Goal: Transaction & Acquisition: Purchase product/service

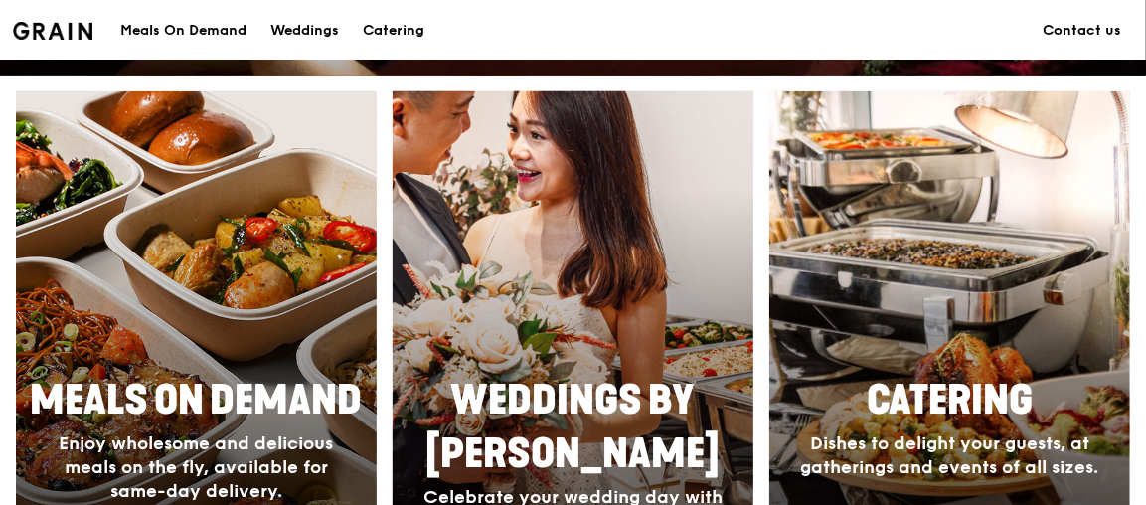
scroll to position [895, 0]
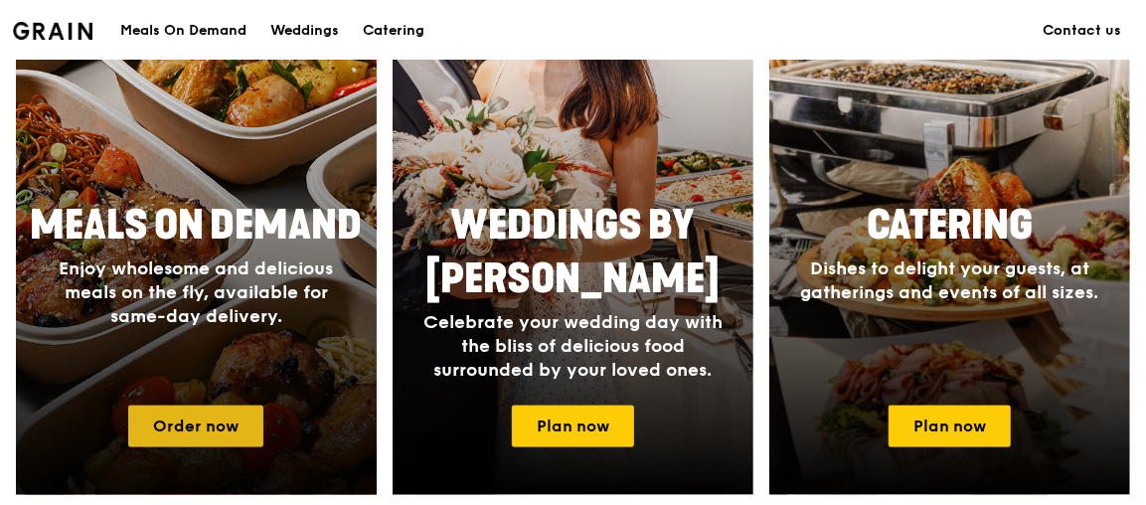
click at [197, 441] on link "Order now" at bounding box center [195, 427] width 135 height 42
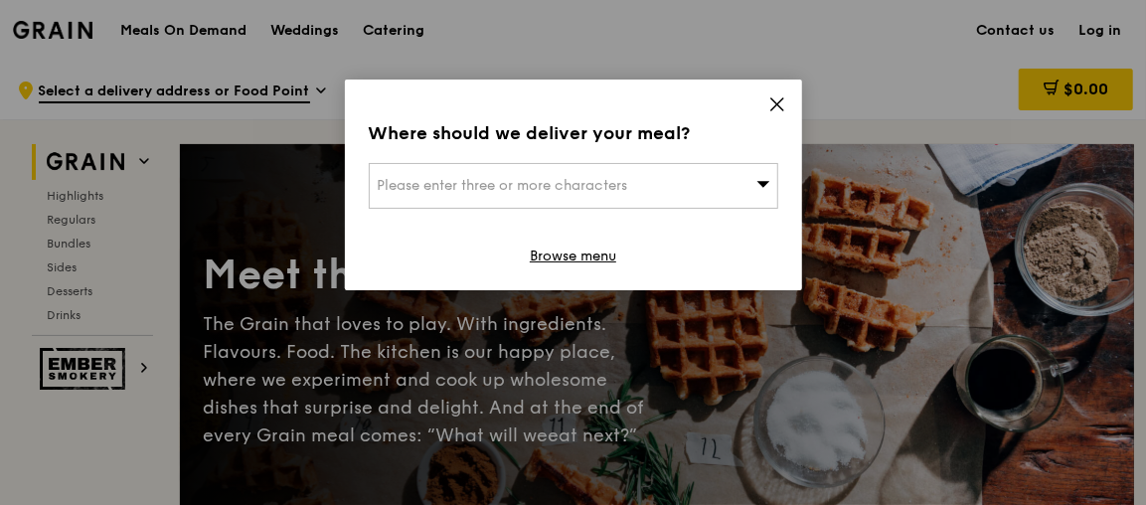
click at [734, 196] on div "Please enter three or more characters" at bounding box center [574, 186] width 410 height 46
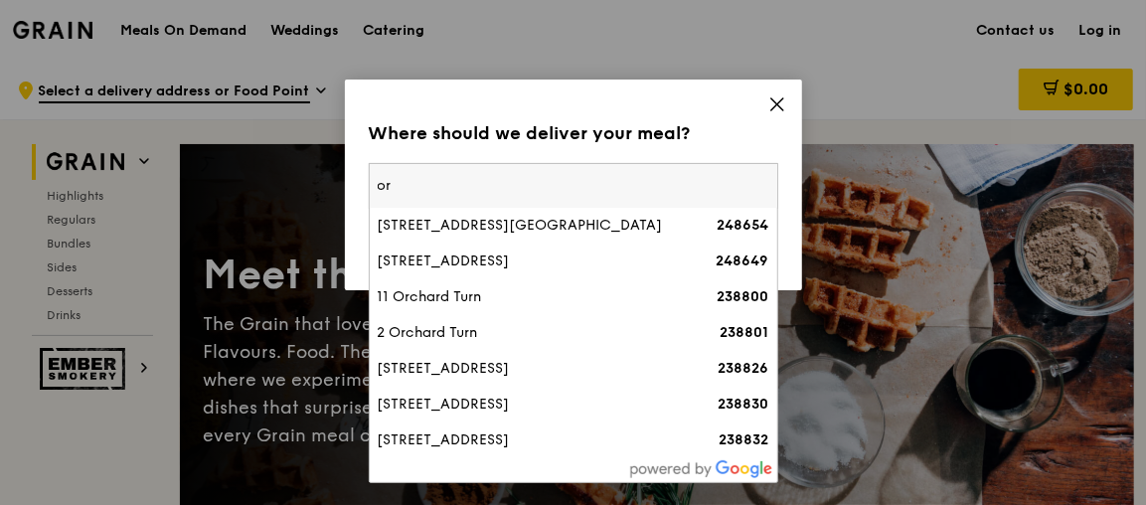
type input "o"
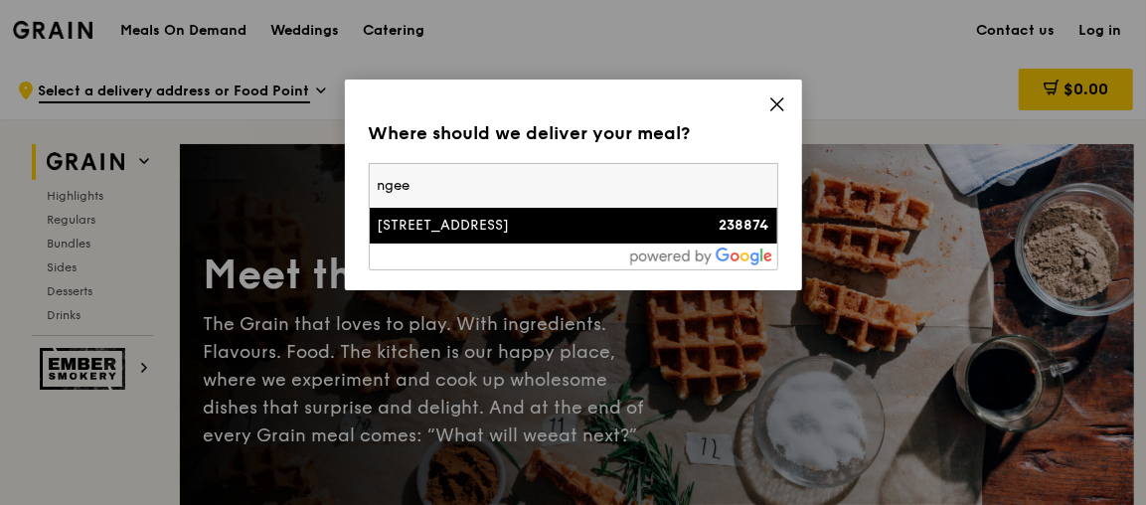
type input "ngee"
click at [443, 222] on div "[STREET_ADDRESS]" at bounding box center [525, 226] width 294 height 20
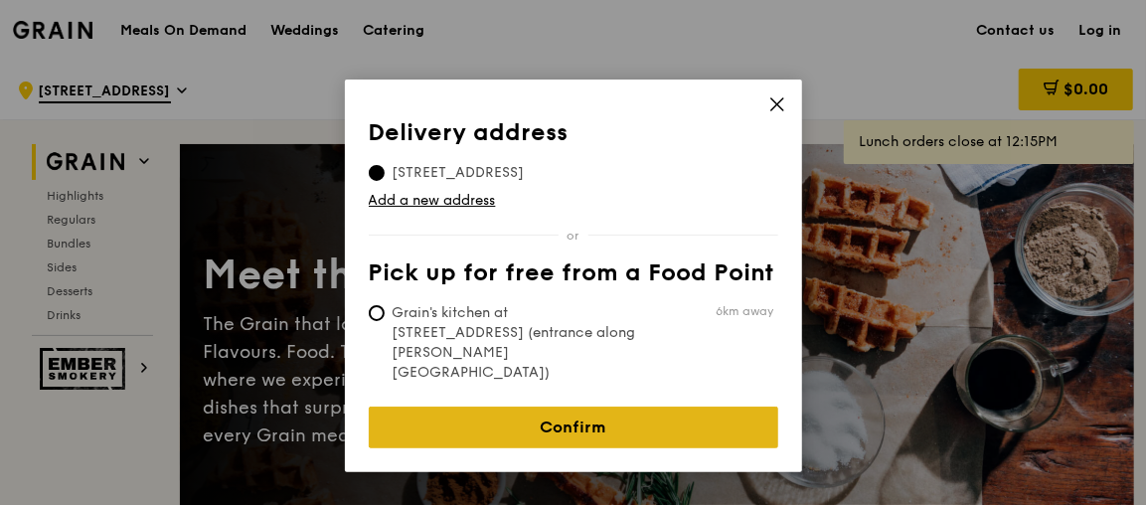
click at [595, 407] on link "Confirm" at bounding box center [574, 428] width 410 height 42
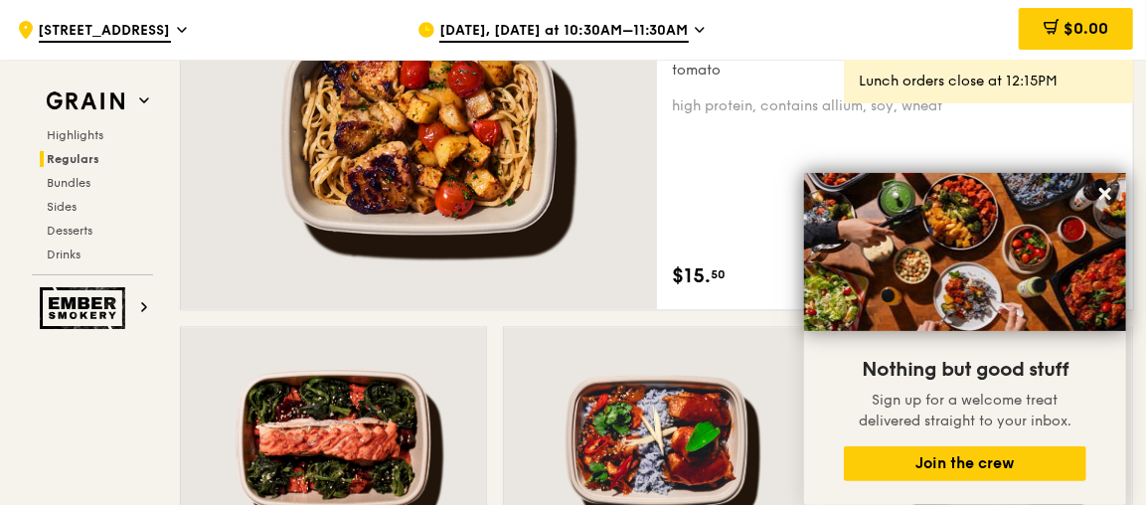
scroll to position [1690, 0]
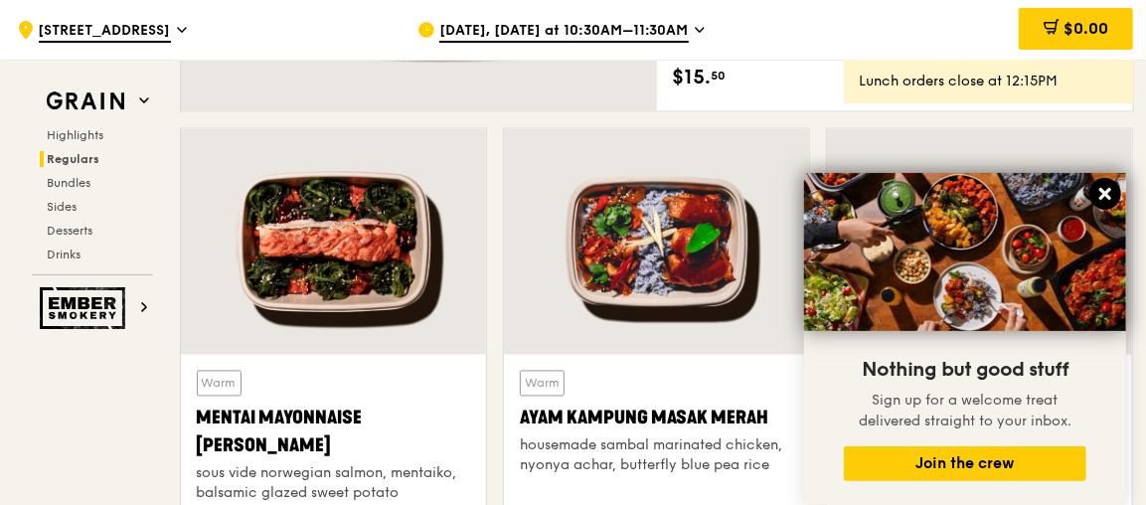
click at [1108, 194] on icon at bounding box center [1106, 194] width 18 height 18
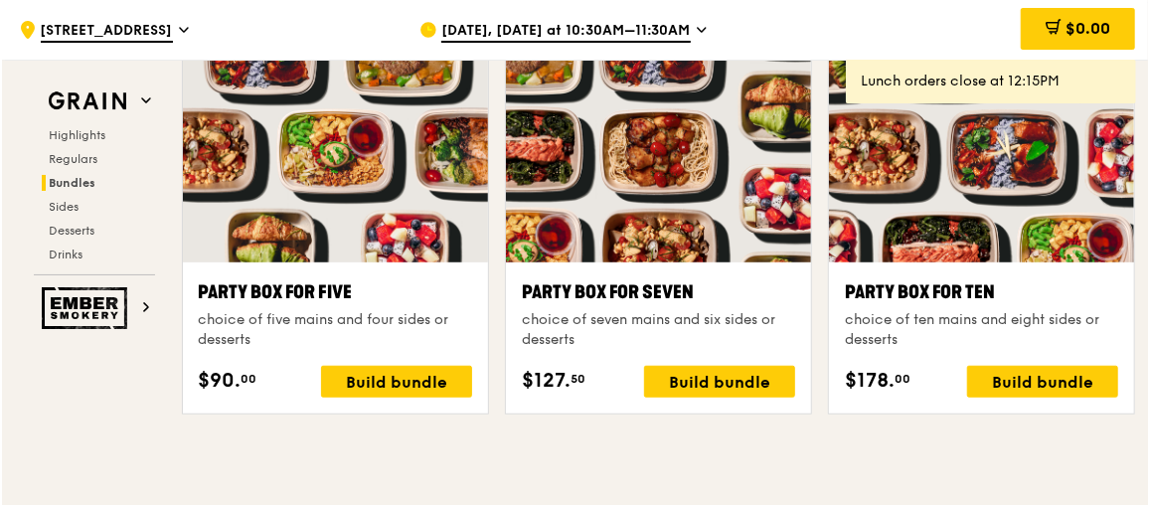
scroll to position [3977, 0]
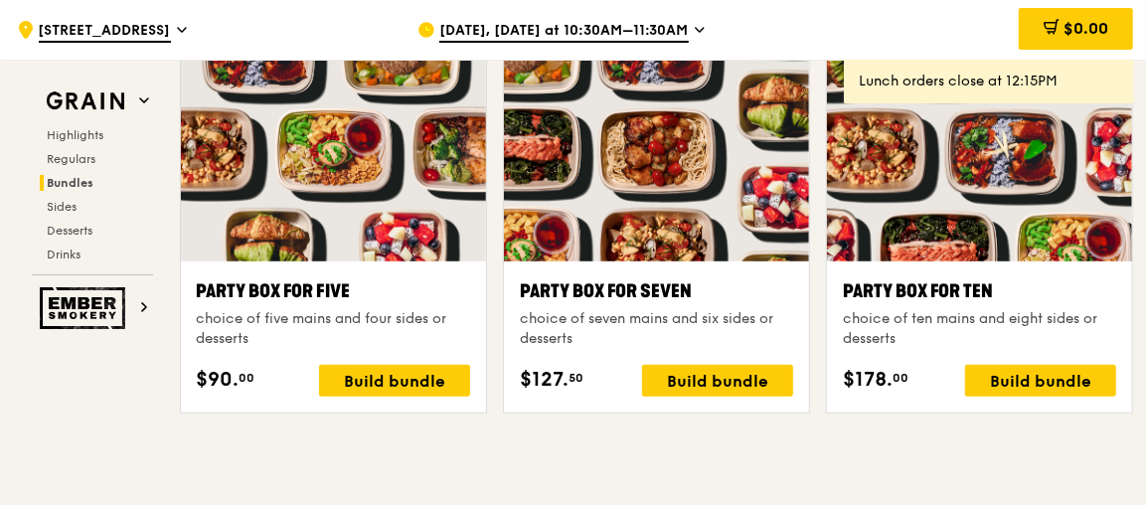
click at [372, 128] on div at bounding box center [333, 149] width 305 height 226
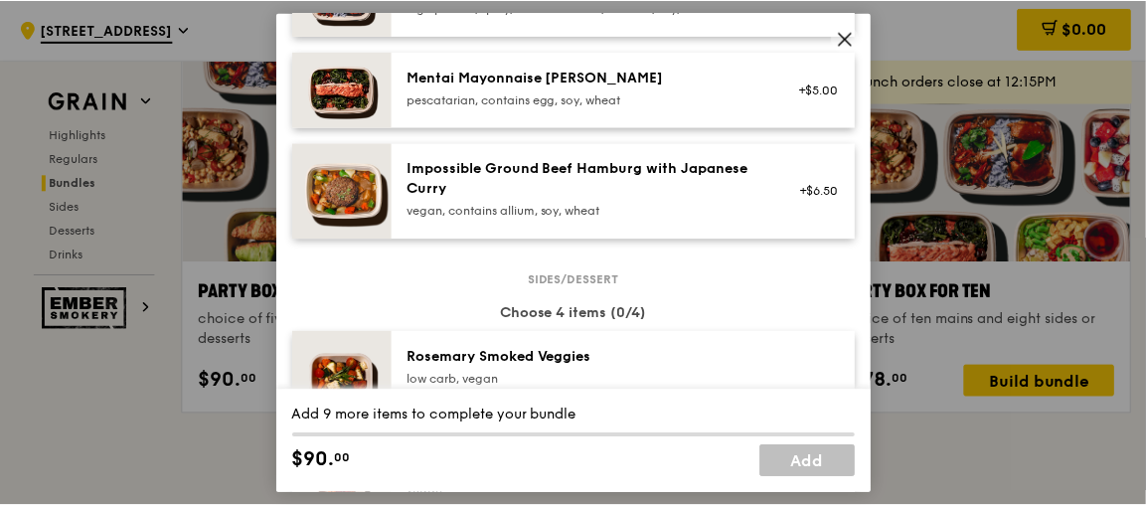
scroll to position [895, 0]
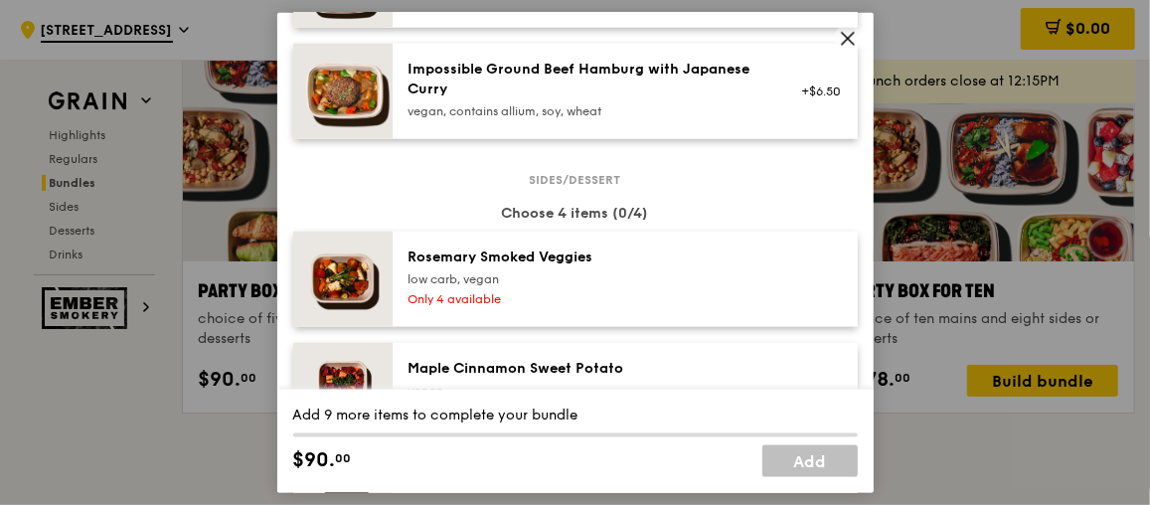
click at [837, 44] on span at bounding box center [848, 39] width 28 height 28
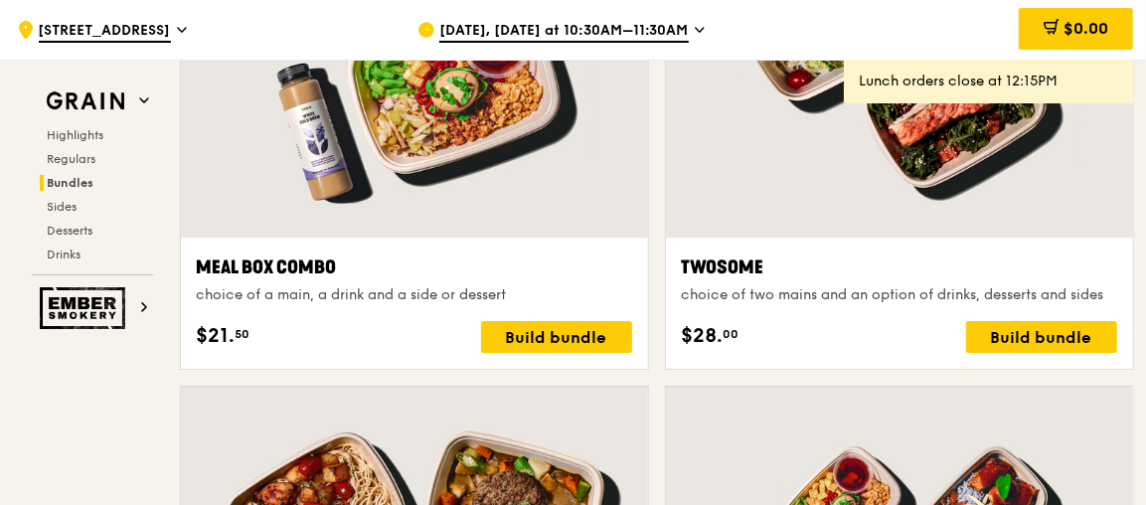
scroll to position [3082, 0]
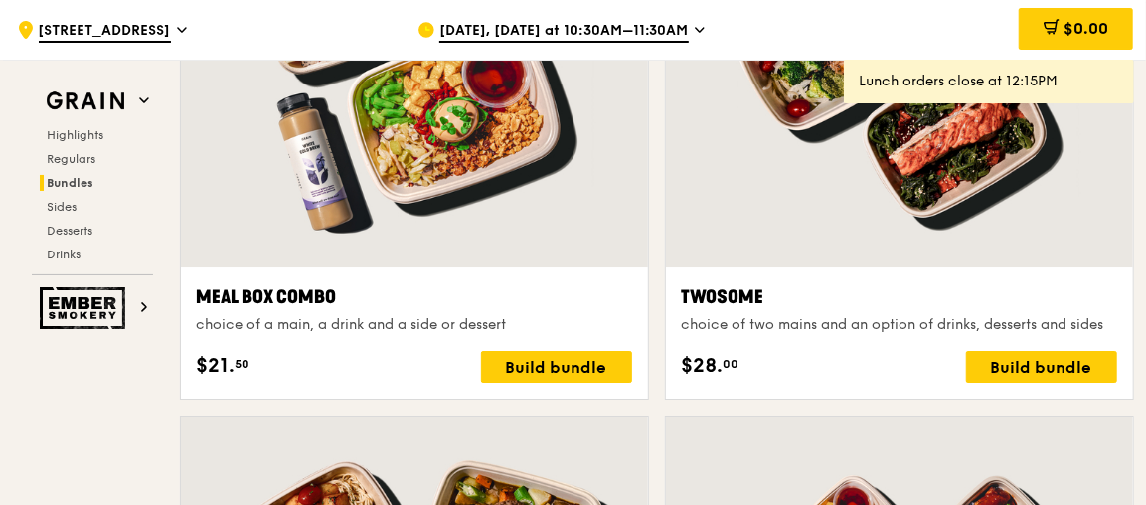
click at [695, 21] on icon at bounding box center [700, 30] width 10 height 18
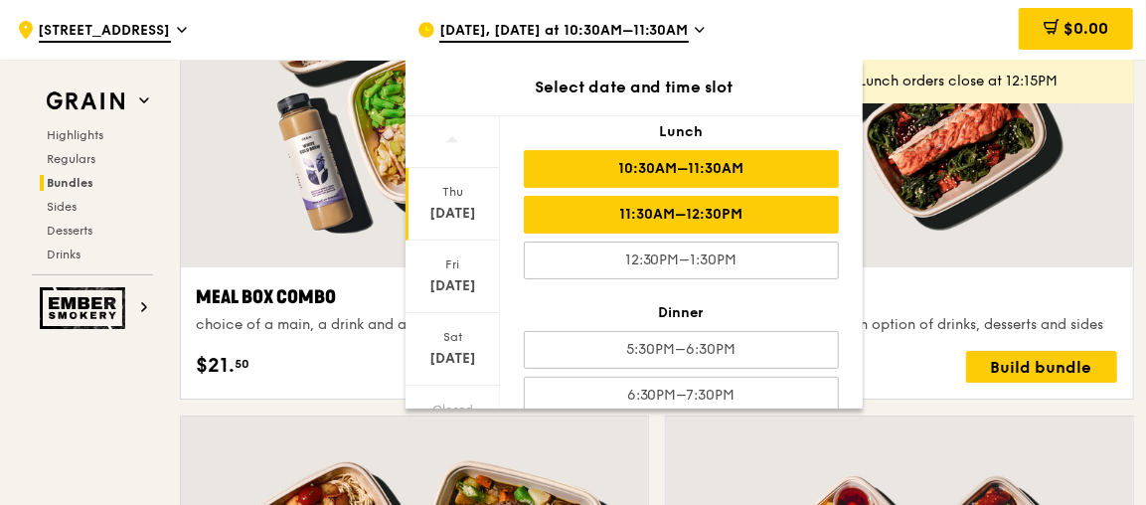
scroll to position [76, 0]
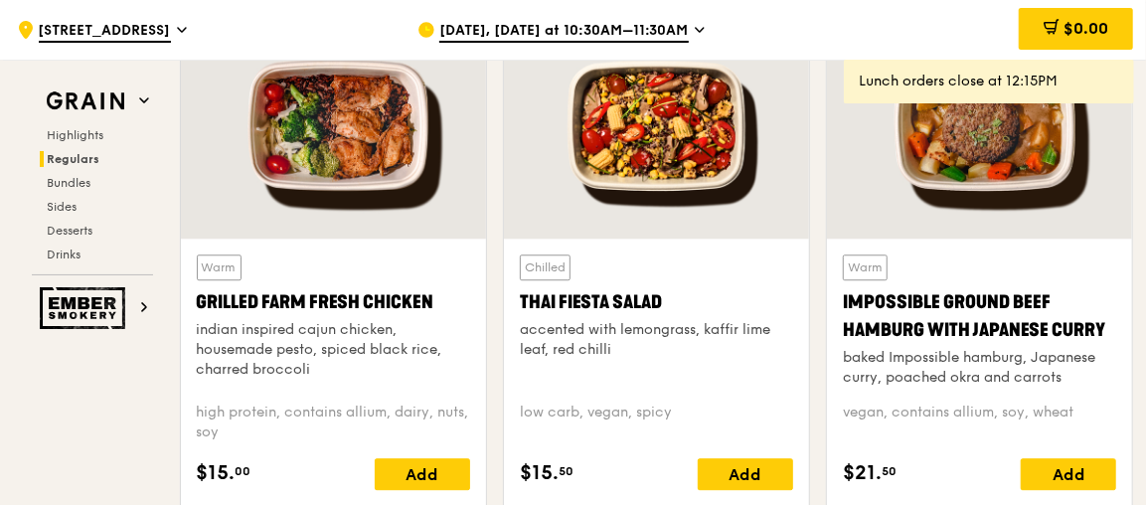
scroll to position [2187, 0]
